Goal: Task Accomplishment & Management: Complete application form

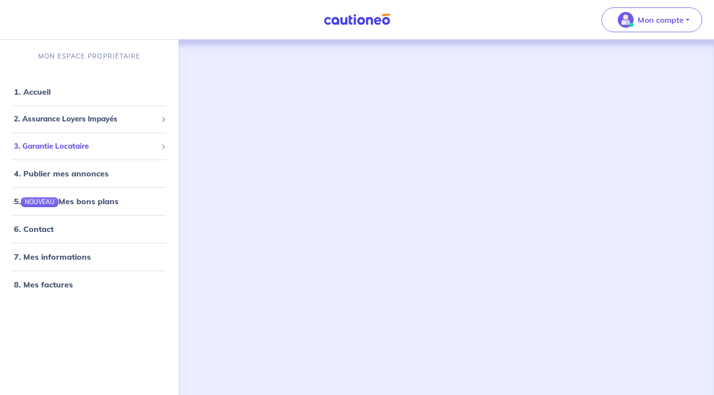
click at [136, 147] on span "3. Garantie Locataire" at bounding box center [85, 146] width 143 height 11
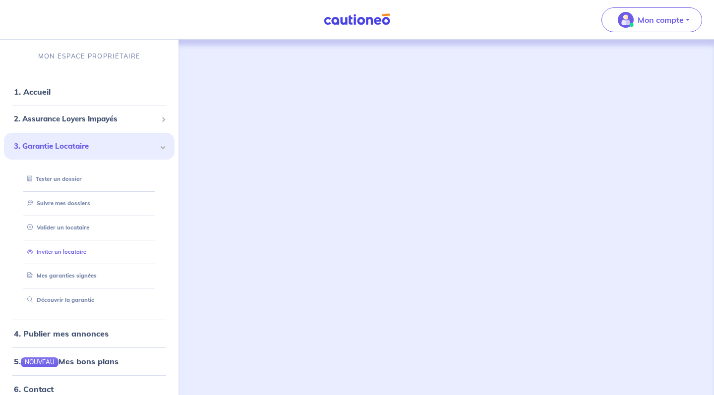
click at [75, 248] on link "Inviter un locataire" at bounding box center [54, 251] width 63 height 7
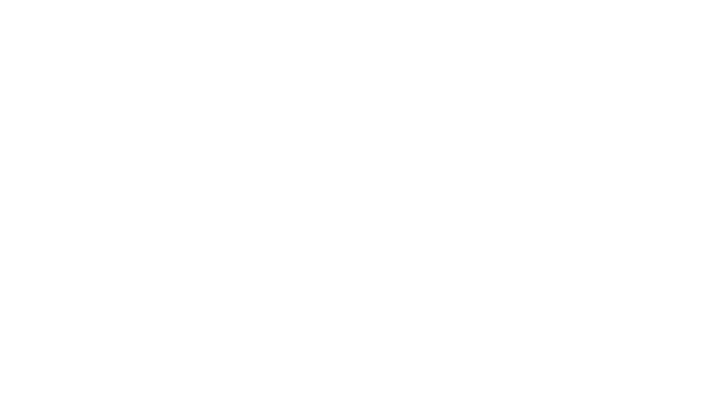
select select "FR"
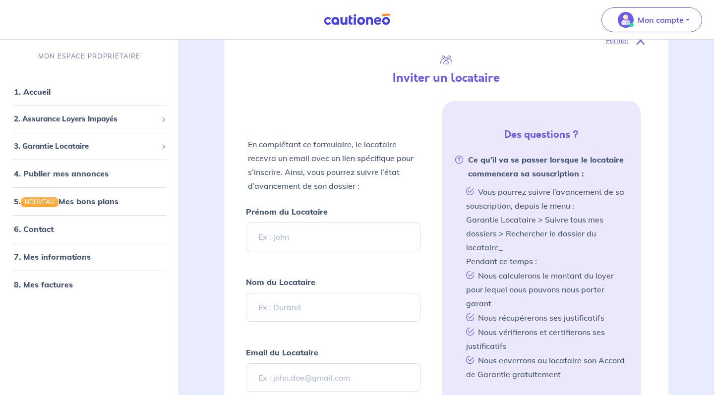
scroll to position [154, 0]
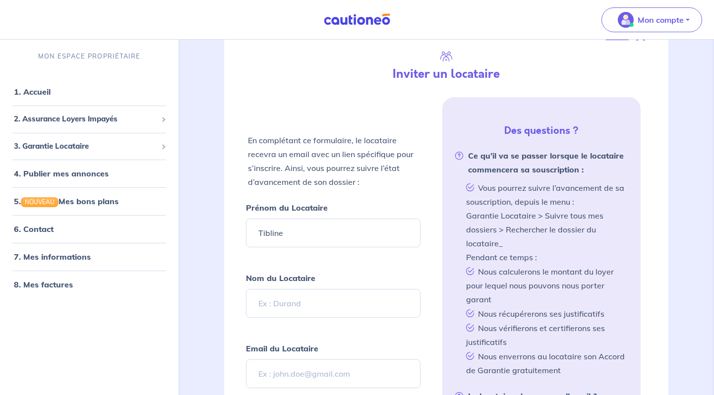
type input "Tibline"
type input "Benbouzid"
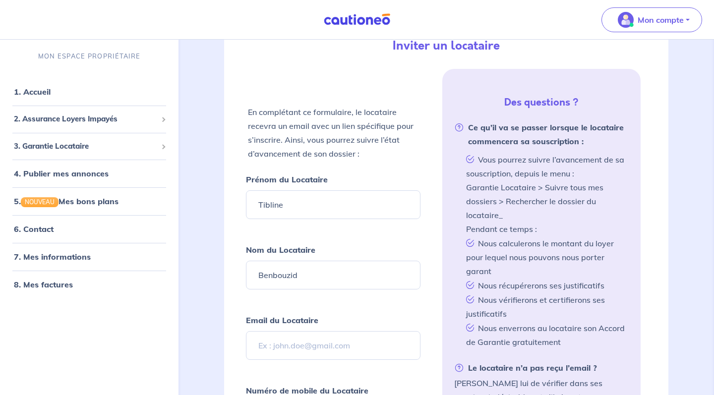
scroll to position [185, 0]
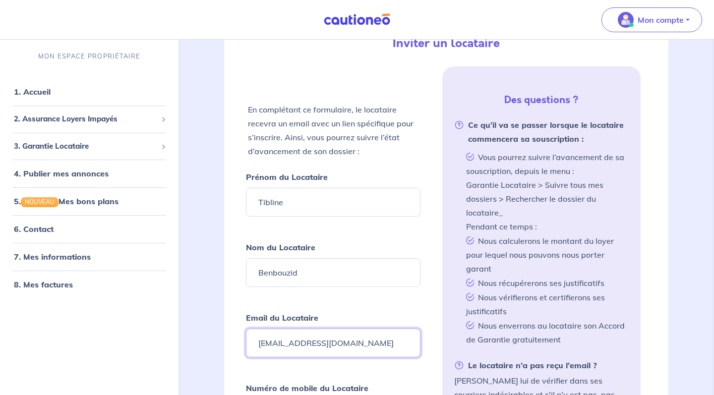
type input "[EMAIL_ADDRESS][DOMAIN_NAME]"
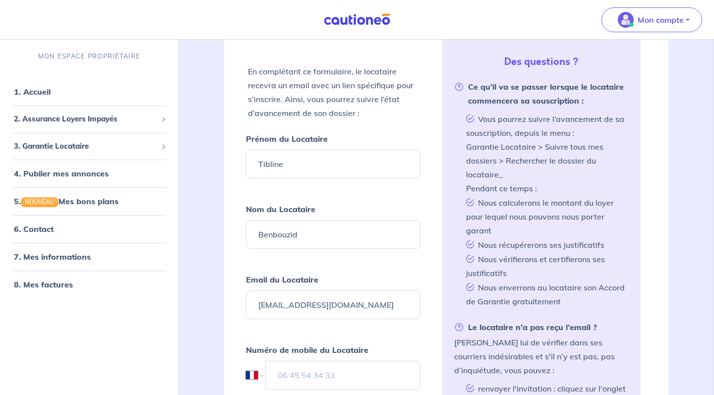
scroll to position [228, 0]
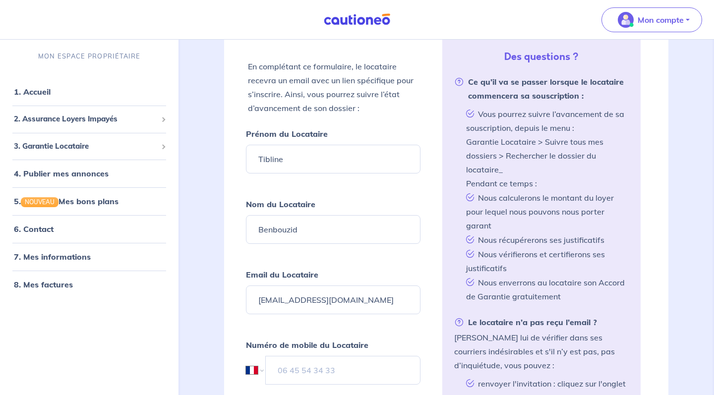
click at [300, 352] on div "Numéro de mobile du Locataire International [GEOGRAPHIC_DATA] [GEOGRAPHIC_DATA]…" at bounding box center [333, 361] width 174 height 47
click at [307, 370] on input "tel" at bounding box center [343, 370] width 155 height 29
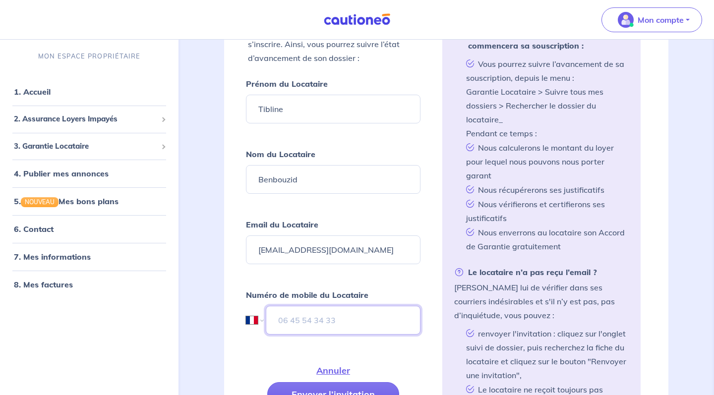
scroll to position [279, 0]
type input "07 46 57 70 45"
click at [385, 392] on button "Envoyer l’invitation" at bounding box center [333, 394] width 132 height 24
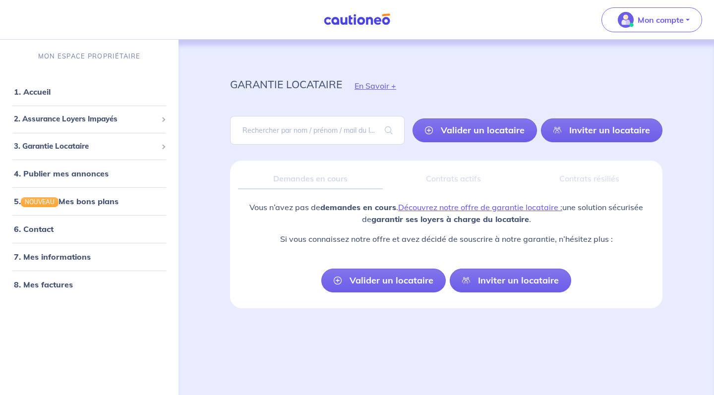
scroll to position [0, 0]
click at [337, 136] on input "search" at bounding box center [317, 130] width 174 height 29
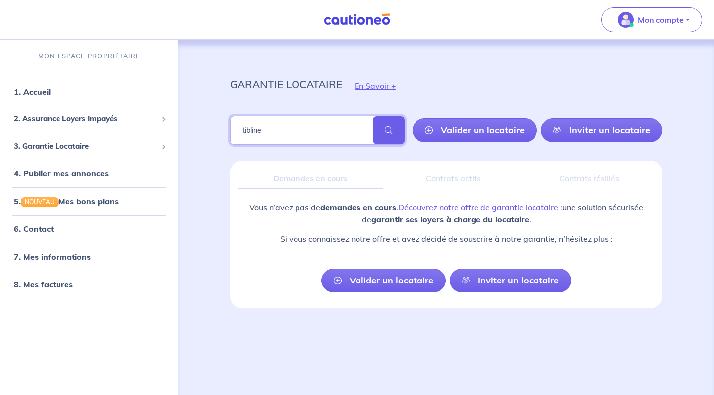
type input "tibline"
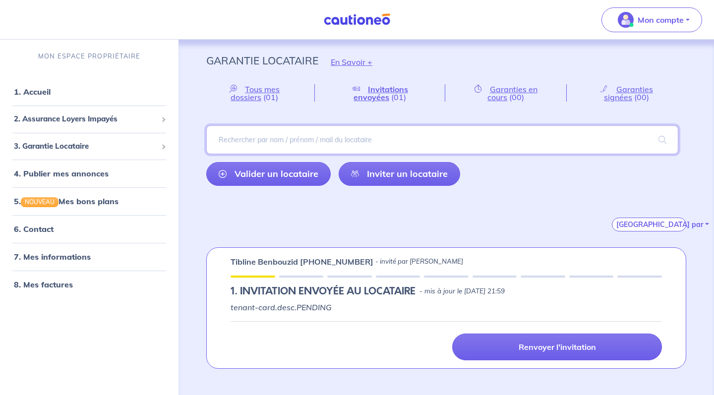
click at [300, 134] on input "search" at bounding box center [442, 139] width 472 height 29
type input "dayan"
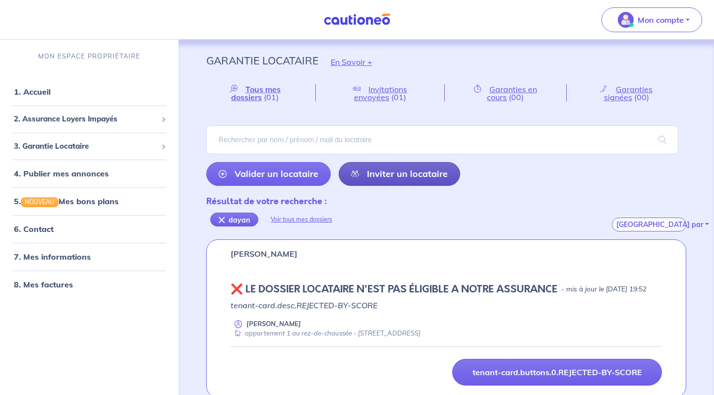
click at [366, 177] on link "Inviter un locataire" at bounding box center [398, 174] width 121 height 24
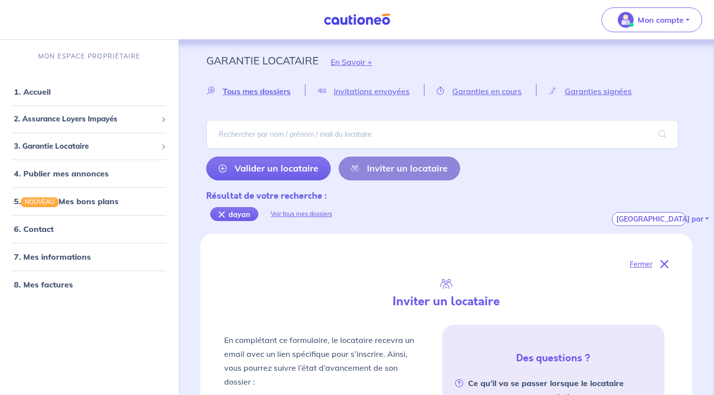
scroll to position [239, 0]
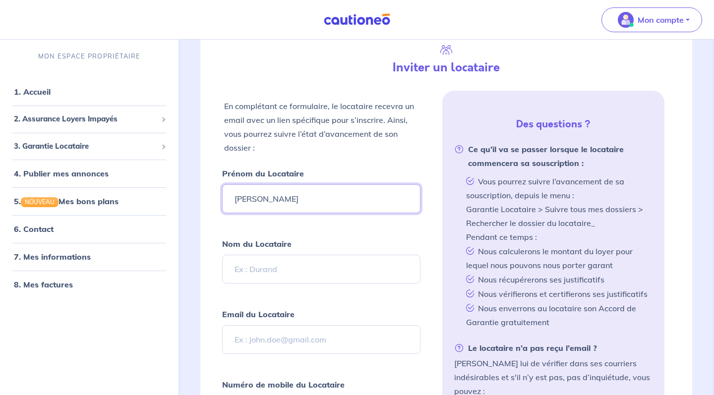
type input "[PERSON_NAME]"
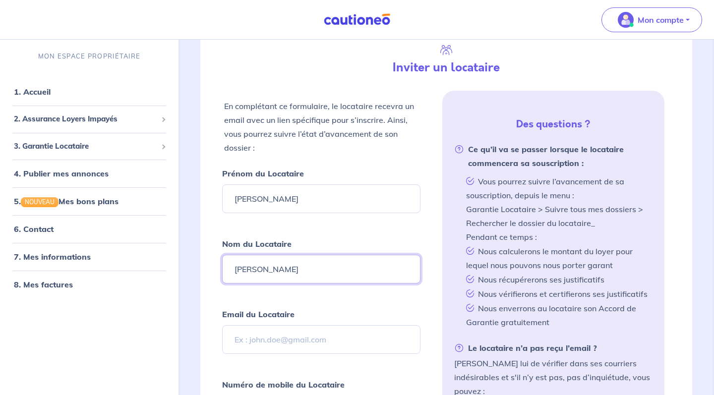
type input "[PERSON_NAME]"
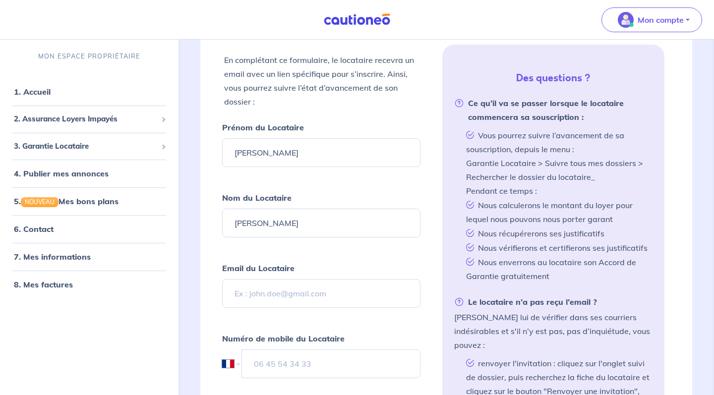
scroll to position [286, 0]
click at [321, 291] on input "Email du Locataire" at bounding box center [321, 293] width 198 height 29
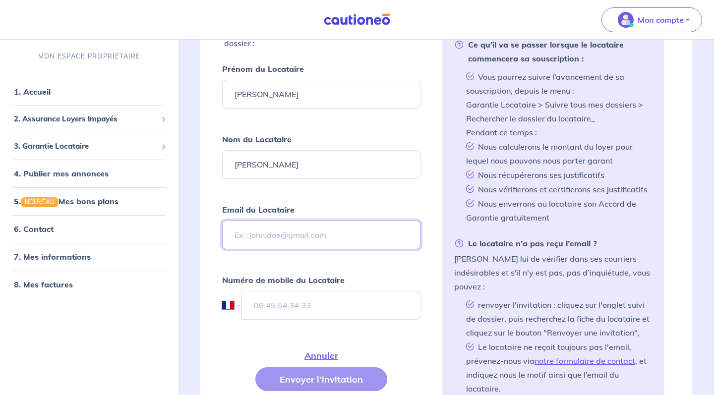
scroll to position [346, 0]
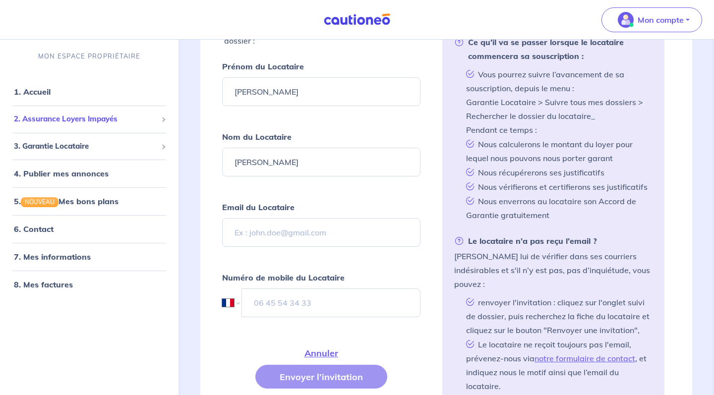
click at [95, 122] on span "2. Assurance Loyers Impayés" at bounding box center [85, 118] width 143 height 11
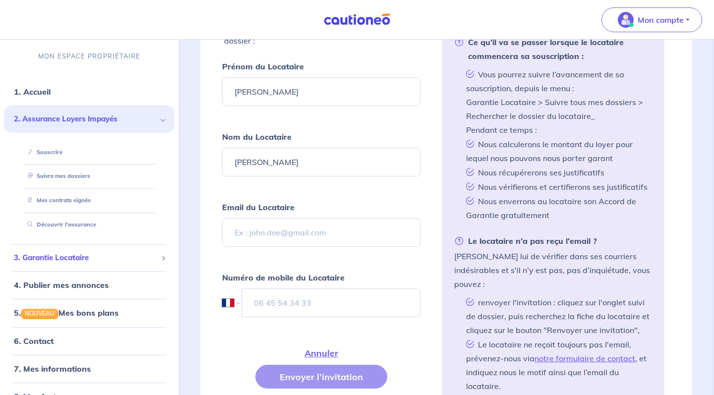
click at [104, 261] on span "3. Garantie Locataire" at bounding box center [85, 257] width 143 height 11
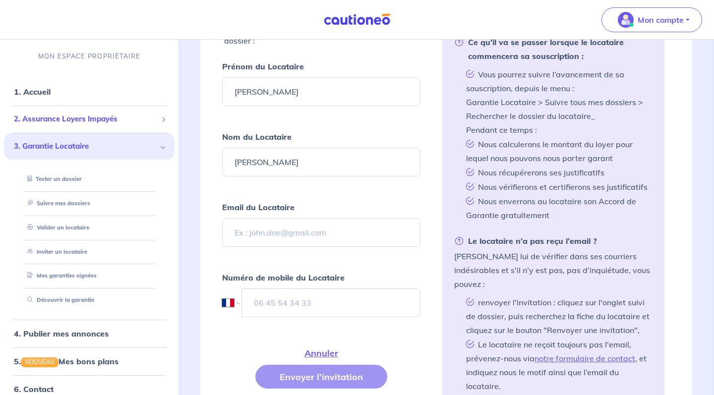
click at [128, 124] on span "2. Assurance Loyers Impayés" at bounding box center [85, 118] width 143 height 11
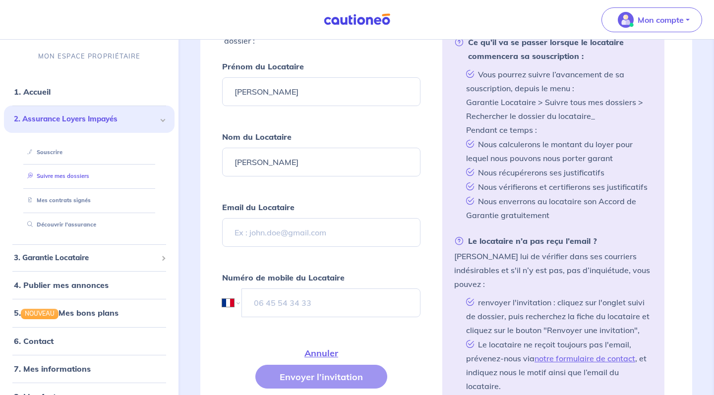
click at [76, 179] on link "Suivre mes dossiers" at bounding box center [56, 175] width 66 height 7
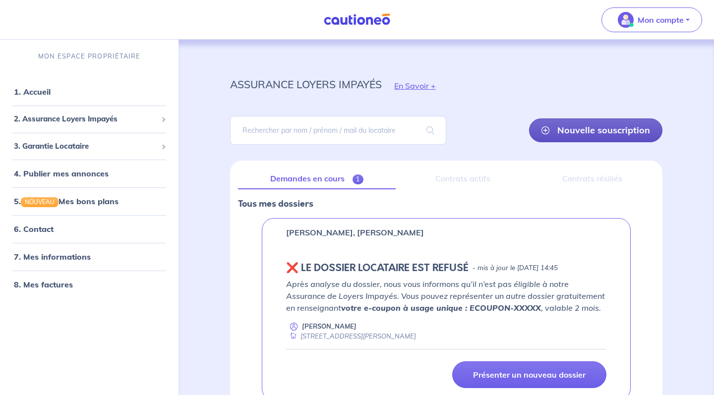
click at [559, 137] on link "Nouvelle souscription" at bounding box center [595, 130] width 133 height 24
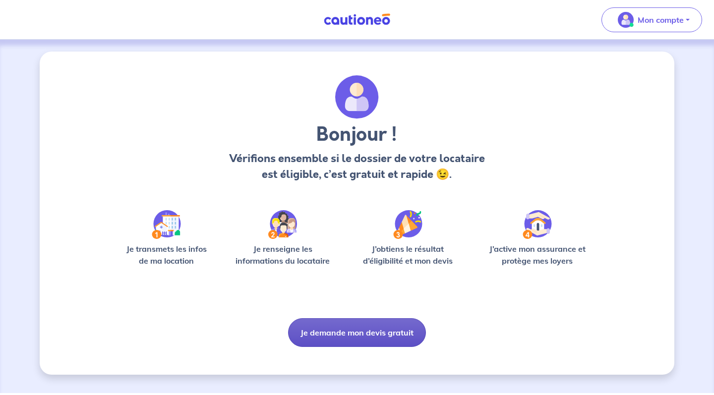
click at [365, 330] on button "Je demande mon devis gratuit" at bounding box center [357, 332] width 138 height 29
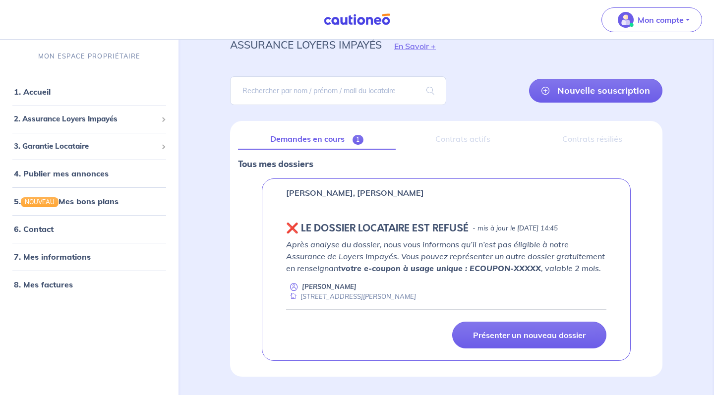
scroll to position [41, 0]
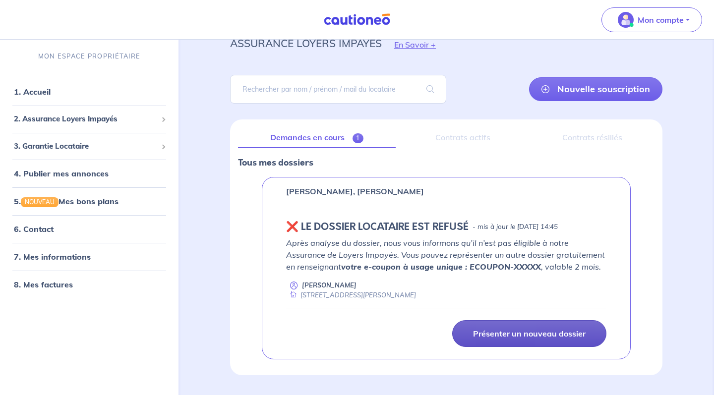
click at [534, 340] on link "Présenter un nouveau dossier" at bounding box center [529, 333] width 154 height 27
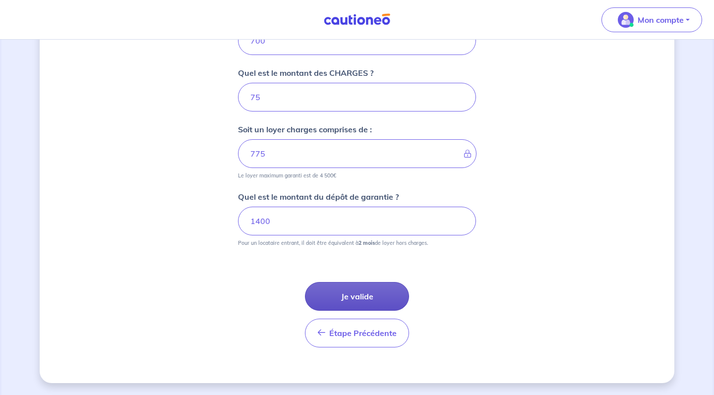
scroll to position [437, 0]
click at [369, 294] on button "Je valide" at bounding box center [357, 296] width 104 height 29
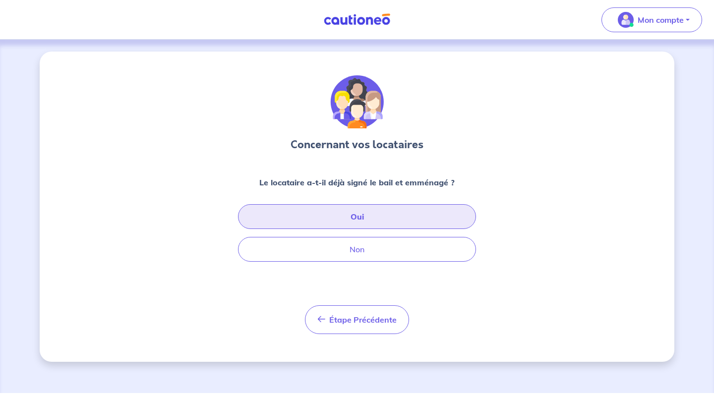
click at [451, 217] on button "Oui" at bounding box center [357, 216] width 238 height 25
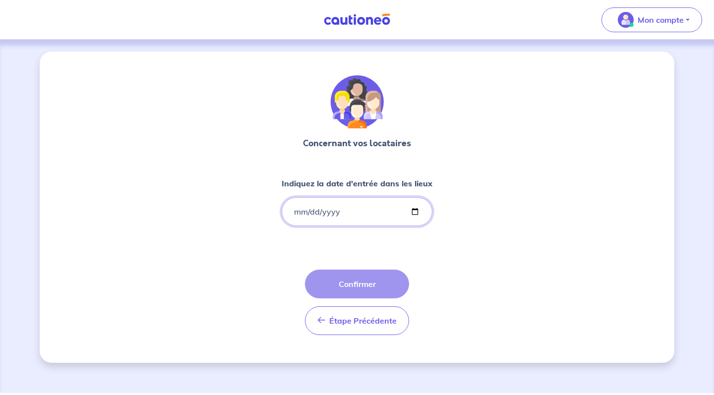
click at [393, 205] on input "Indiquez la date d'entrée dans les lieux" at bounding box center [356, 211] width 151 height 29
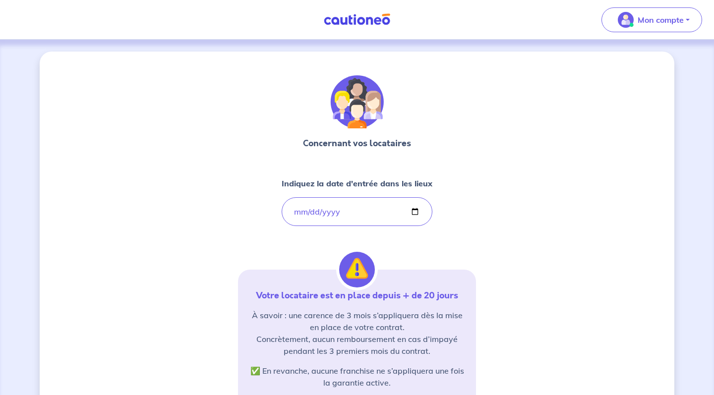
type input "[DATE]"
click at [466, 226] on div "Concernant vos locataires Indiquez la date d'entrée dans les lieux [DATE] Votre…" at bounding box center [357, 300] width 238 height 450
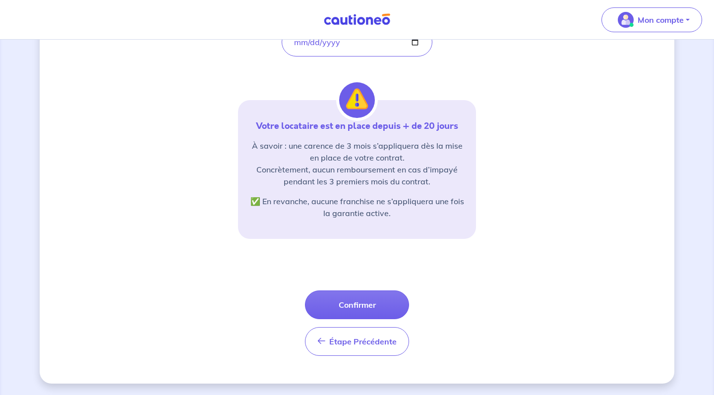
scroll to position [170, 0]
click at [354, 301] on button "Confirmer" at bounding box center [357, 304] width 104 height 29
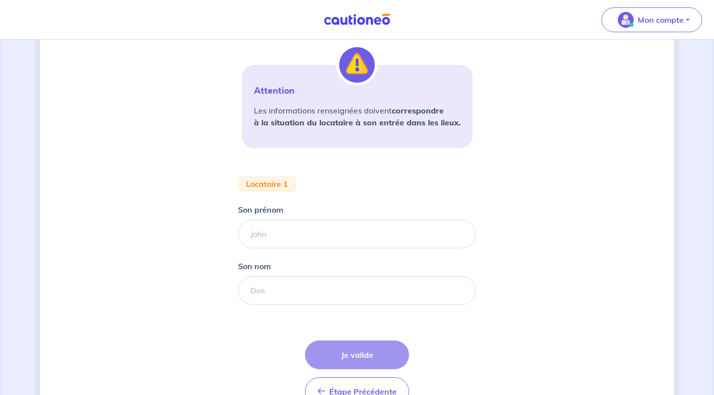
scroll to position [210, 0]
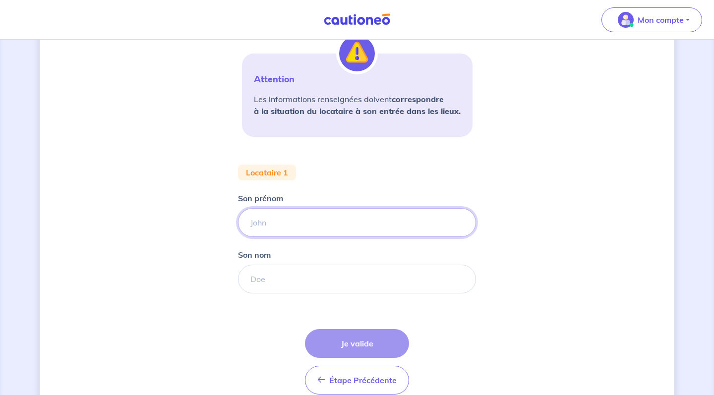
click at [368, 230] on input "Son prénom" at bounding box center [357, 222] width 238 height 29
type input "[PERSON_NAME]"
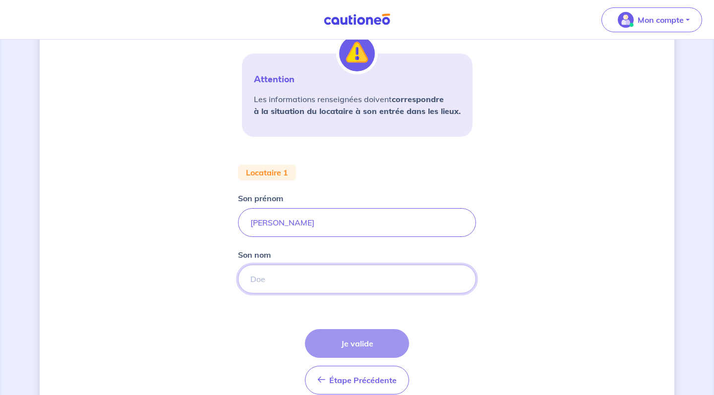
click at [383, 271] on input "Son nom" at bounding box center [357, 279] width 238 height 29
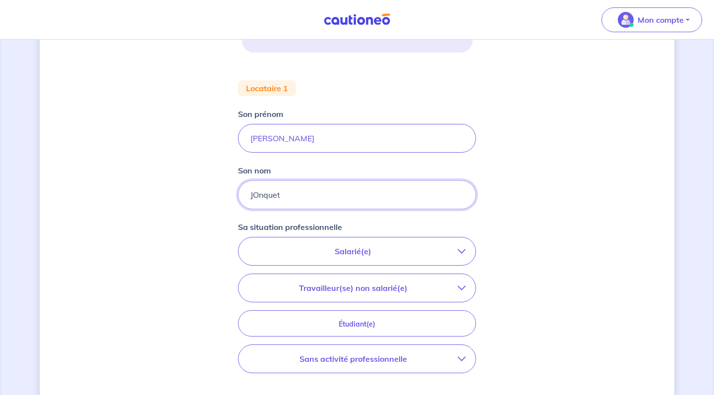
scroll to position [340, 0]
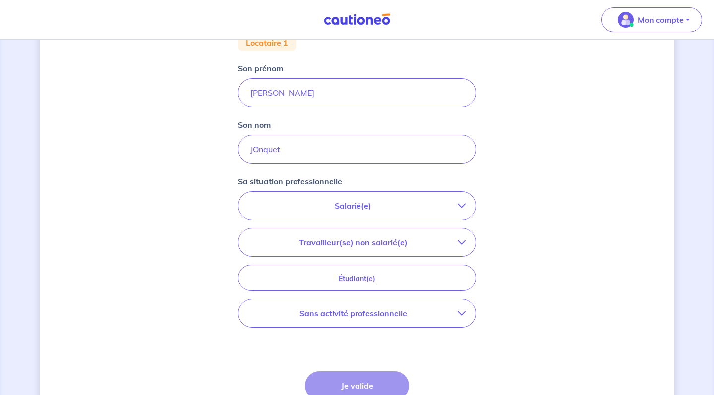
click at [409, 209] on p "Salarié(e)" at bounding box center [352, 206] width 209 height 12
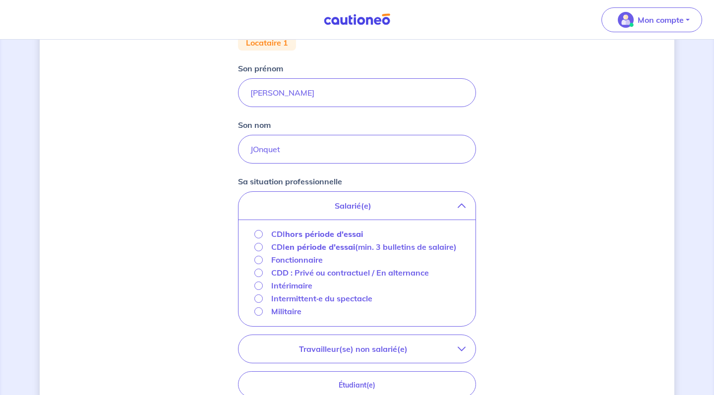
click at [311, 235] on strong "hors période d'essai" at bounding box center [324, 234] width 78 height 10
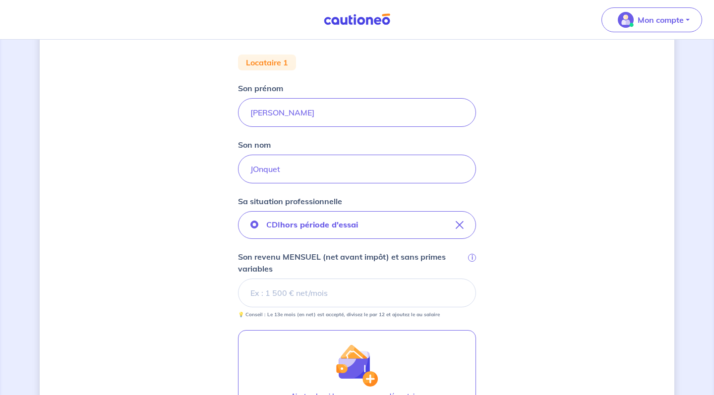
scroll to position [318, 0]
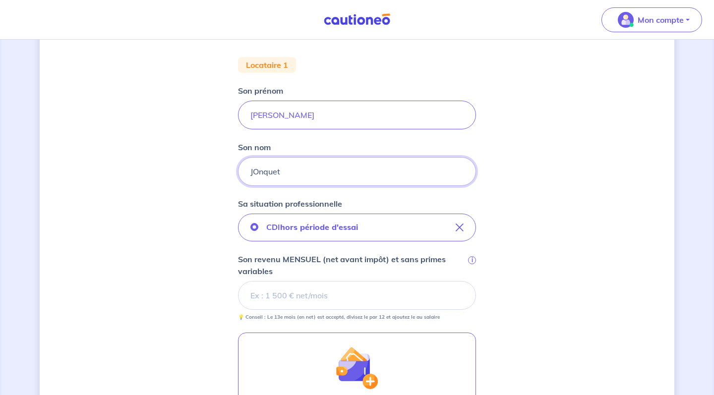
click at [260, 169] on input "JOnquet" at bounding box center [357, 171] width 238 height 29
type input "[PERSON_NAME]"
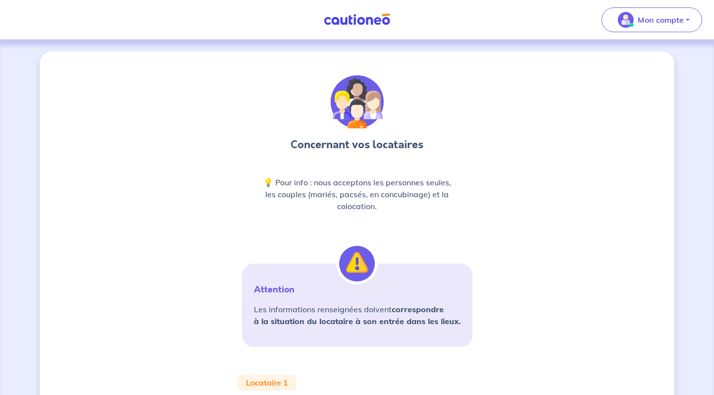
scroll to position [0, 0]
click at [326, 21] on img at bounding box center [357, 19] width 74 height 12
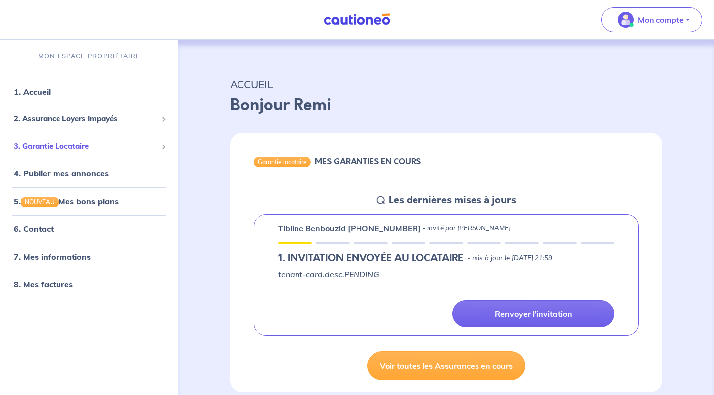
click at [128, 152] on div "3. Garantie Locataire" at bounding box center [89, 146] width 170 height 19
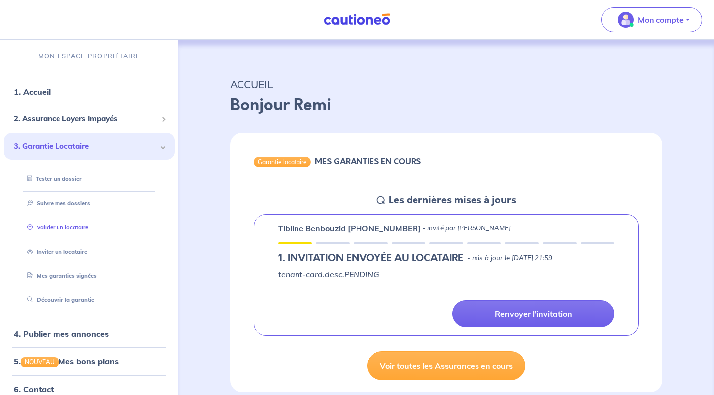
click at [75, 228] on link "Valider un locataire" at bounding box center [55, 227] width 65 height 7
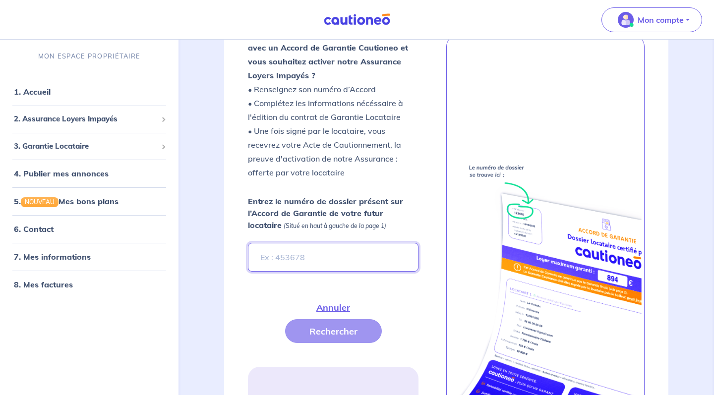
scroll to position [224, 0]
click at [121, 142] on span "3. Garantie Locataire" at bounding box center [85, 145] width 143 height 11
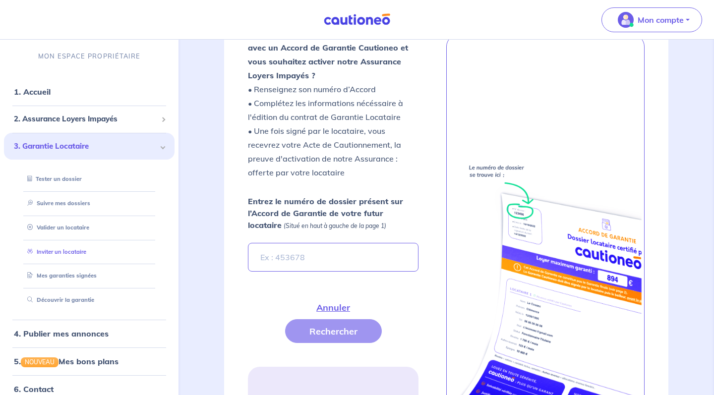
click at [74, 248] on link "Inviter un locataire" at bounding box center [54, 251] width 63 height 7
select select "FR"
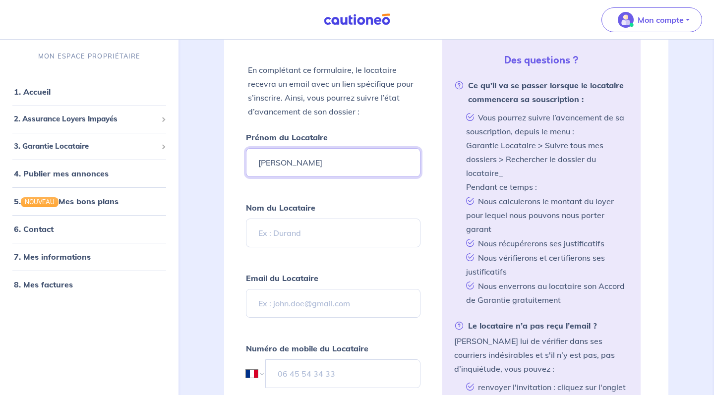
type input "[PERSON_NAME]"
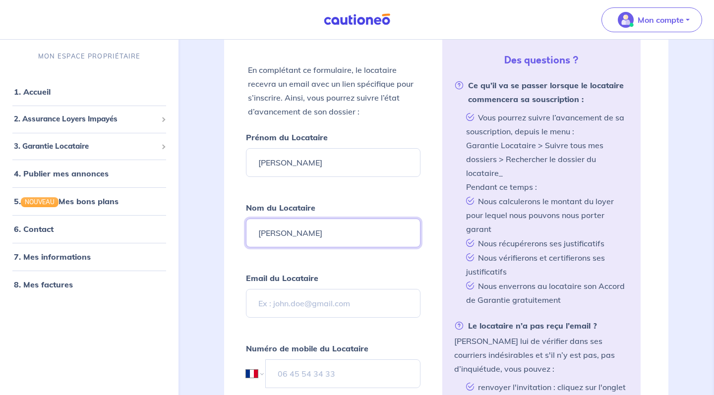
type input "[PERSON_NAME]"
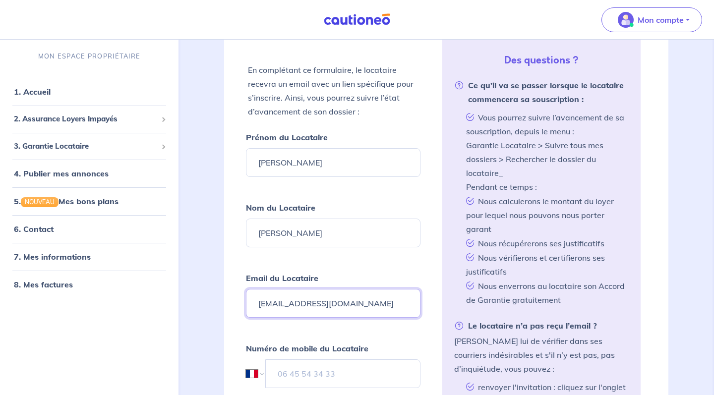
type input "[EMAIL_ADDRESS][DOMAIN_NAME]"
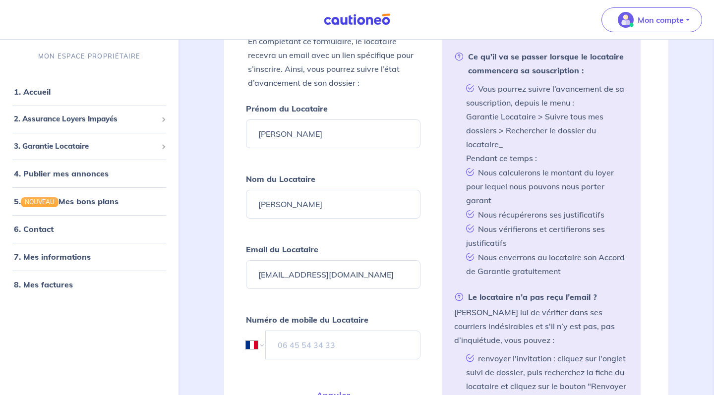
scroll to position [256, 0]
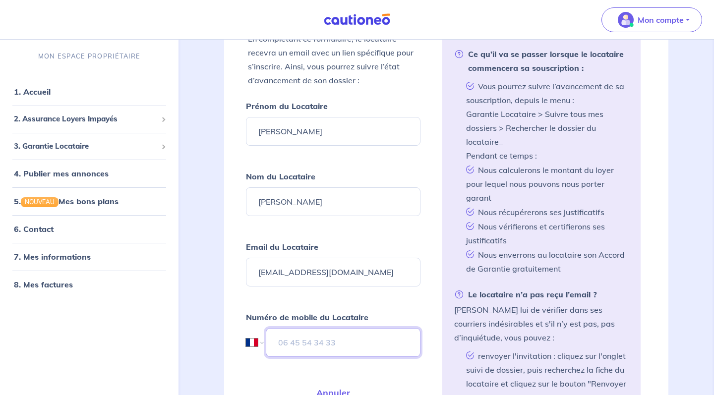
click at [302, 351] on input "tel" at bounding box center [343, 342] width 155 height 29
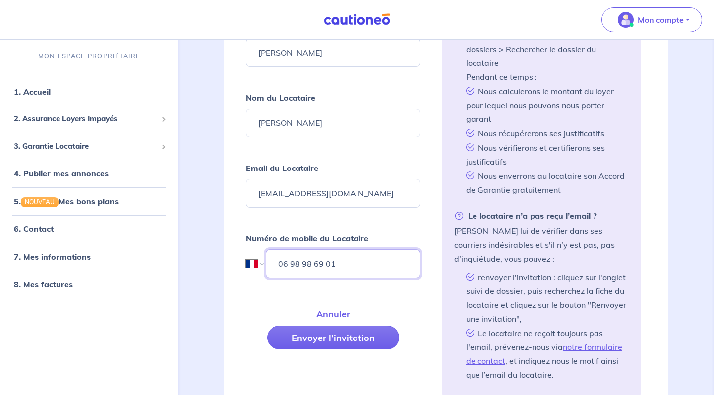
scroll to position [337, 0]
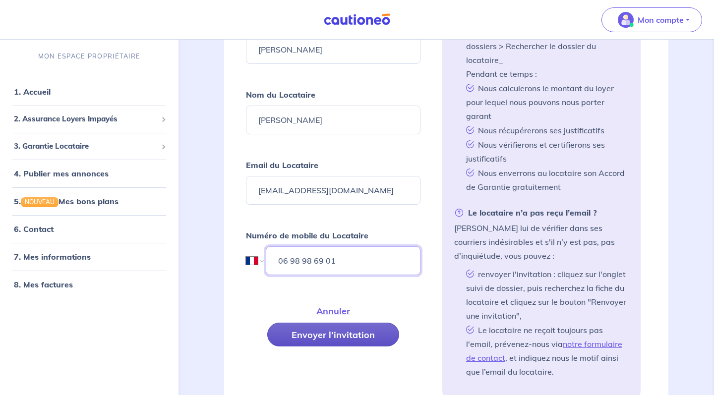
type input "06 98 98 69 01"
click at [338, 341] on button "Envoyer l’invitation" at bounding box center [333, 335] width 132 height 24
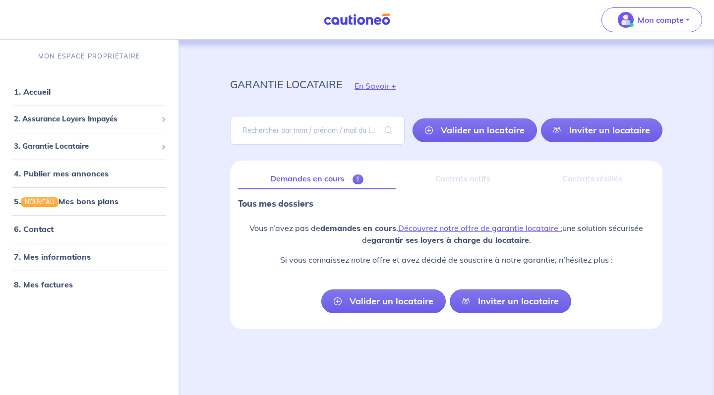
scroll to position [0, 0]
click at [348, 136] on input "search" at bounding box center [317, 130] width 174 height 29
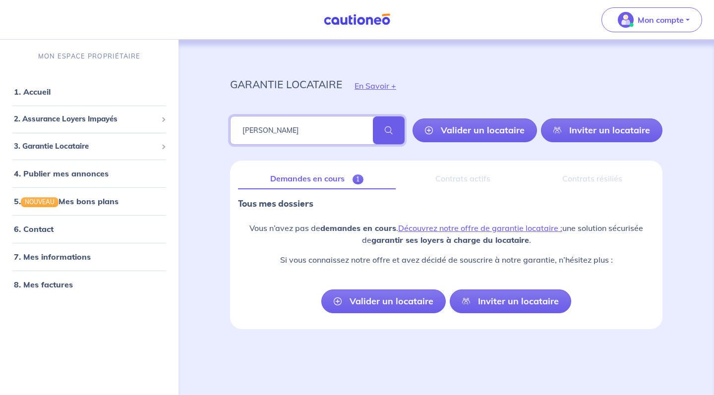
type input "[PERSON_NAME]"
click at [390, 137] on span at bounding box center [389, 130] width 32 height 28
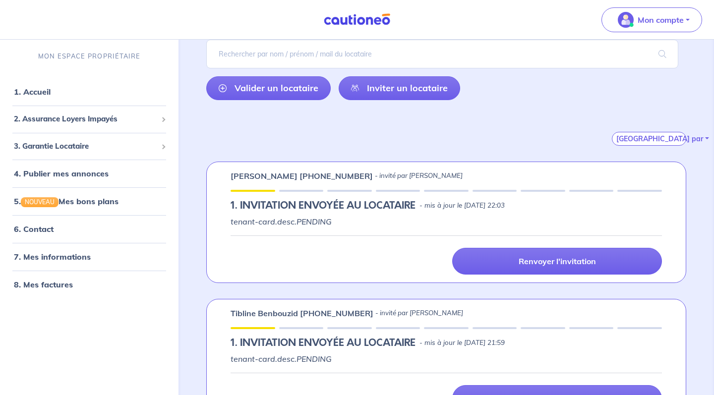
scroll to position [82, 0]
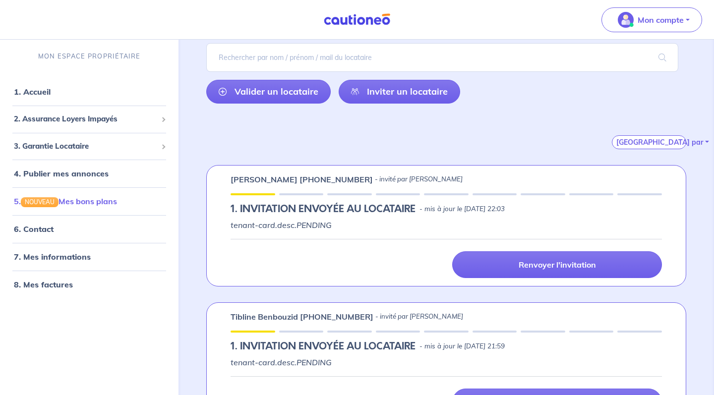
click at [89, 196] on link "5. NOUVEAU Mes bons plans" at bounding box center [65, 201] width 103 height 10
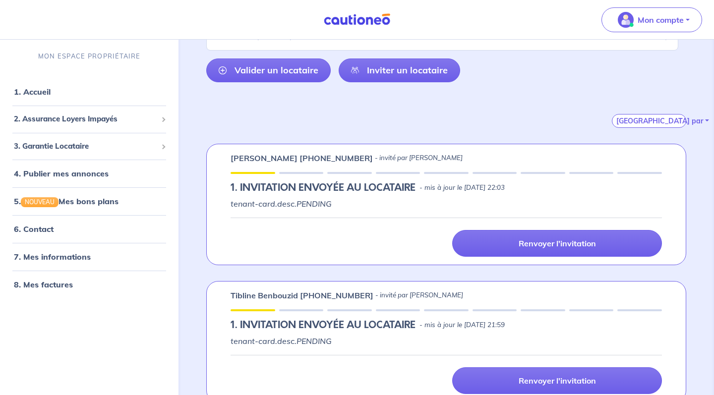
scroll to position [103, 0]
